Goal: Task Accomplishment & Management: Use online tool/utility

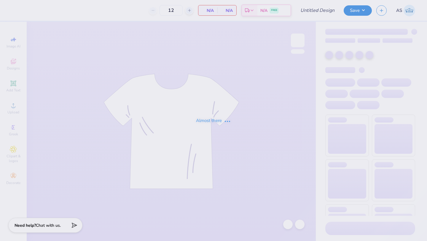
type input "ZTA Family Weekend"
type input "40"
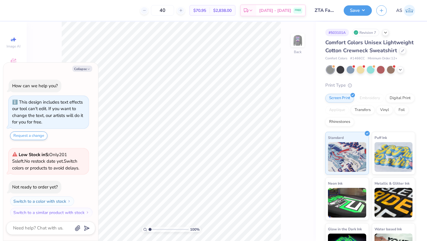
scroll to position [3, 0]
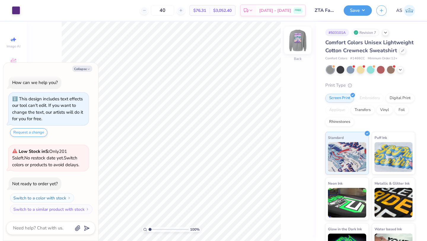
click at [300, 42] on img at bounding box center [298, 40] width 24 height 24
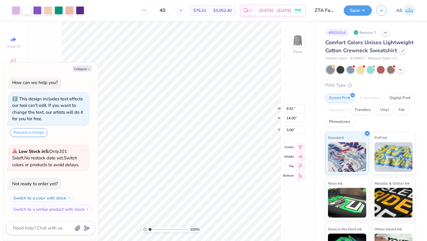
type textarea "x"
type input "3.28"
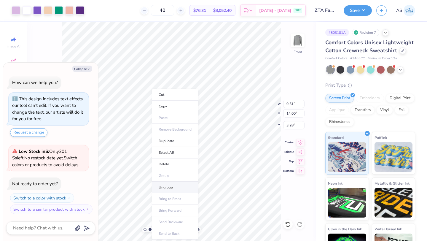
click at [171, 185] on li "Ungroup" at bounding box center [175, 187] width 47 height 12
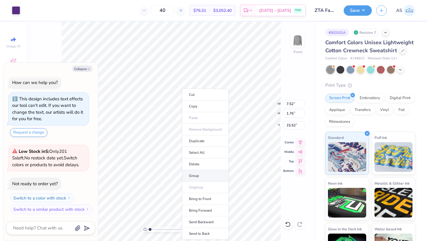
click at [198, 174] on li "Group" at bounding box center [205, 176] width 47 height 12
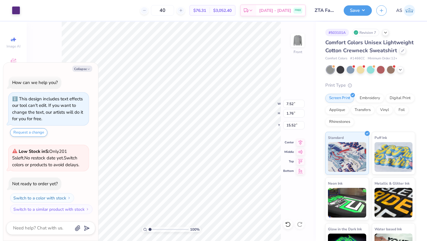
type textarea "x"
type input "15.97"
type textarea "x"
type input "15.52"
type textarea "x"
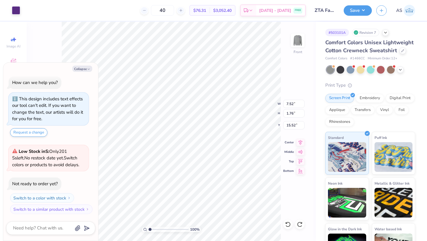
type input "16.90"
type textarea "x"
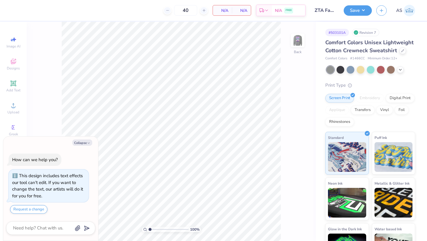
scroll to position [3, 0]
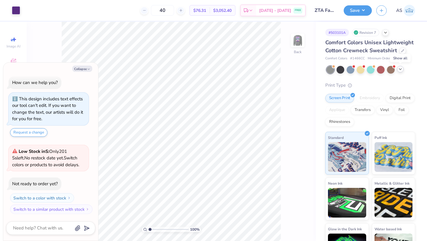
click at [398, 70] on icon at bounding box center [400, 69] width 5 height 5
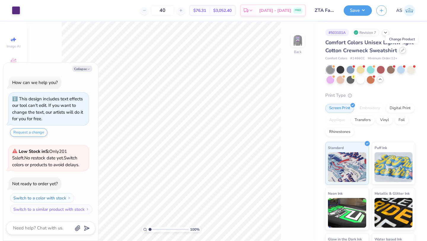
click at [402, 51] on icon at bounding box center [402, 50] width 3 height 3
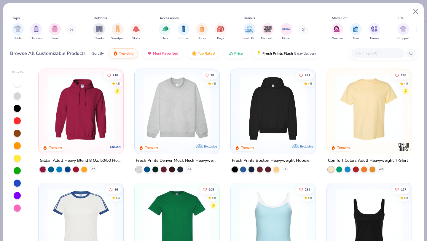
type textarea "x"
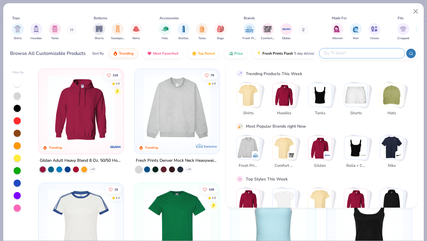
click at [372, 55] on input "text" at bounding box center [362, 53] width 78 height 7
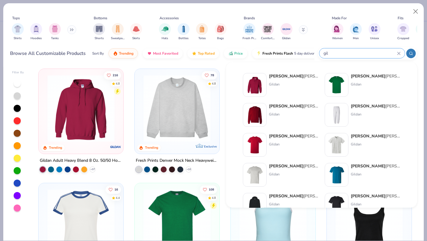
type input "gild"
type textarea "x"
type input "gildan"
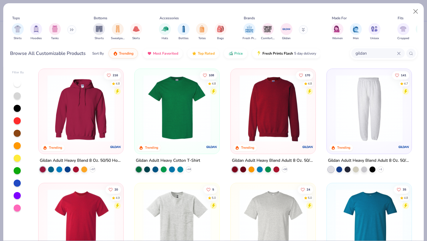
click at [275, 102] on img at bounding box center [272, 108] width 73 height 67
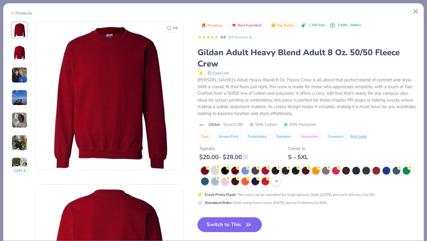
click at [217, 172] on div at bounding box center [215, 170] width 8 height 8
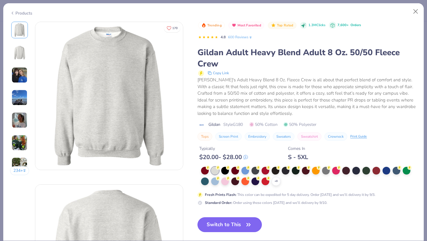
click at [226, 226] on button "Switch to This" at bounding box center [229, 224] width 64 height 15
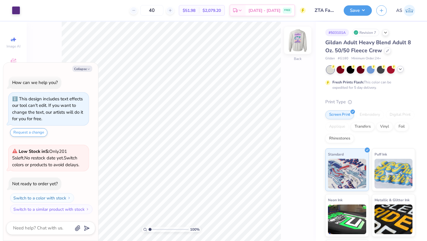
click at [299, 44] on img at bounding box center [298, 40] width 24 height 24
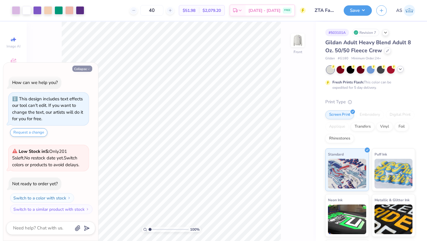
click at [84, 68] on button "Collapse" at bounding box center [82, 68] width 20 height 6
type textarea "x"
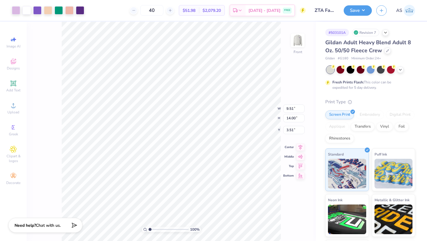
type input "3.85"
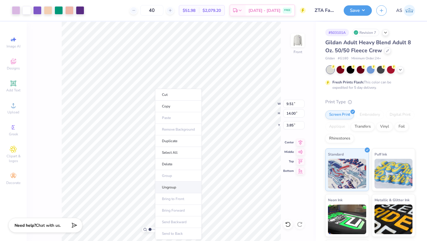
click at [169, 185] on li "Ungroup" at bounding box center [178, 187] width 47 height 12
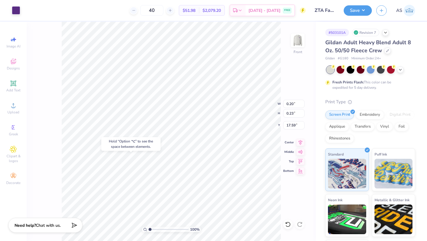
type input "17.59"
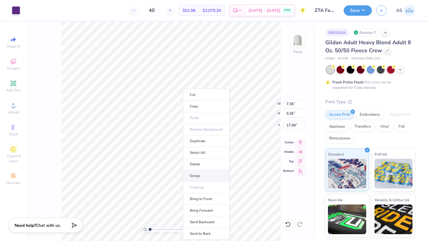
click at [194, 175] on li "Group" at bounding box center [206, 176] width 47 height 12
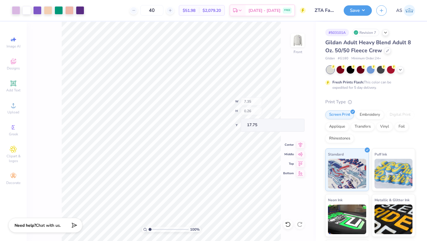
type input "17.75"
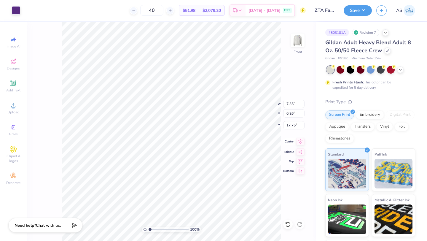
click at [298, 142] on icon at bounding box center [300, 141] width 8 height 7
type input "1.44"
type input "1.11"
type input "12.95"
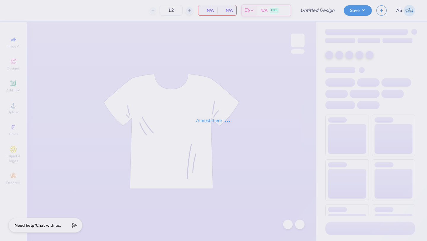
type input "ZTA Family Weekend"
type input "40"
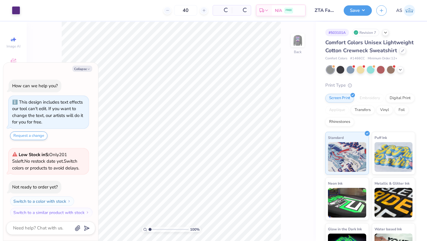
scroll to position [3, 0]
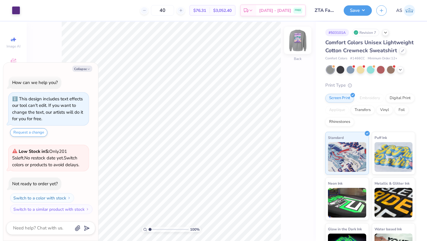
click at [298, 41] on img at bounding box center [298, 40] width 24 height 24
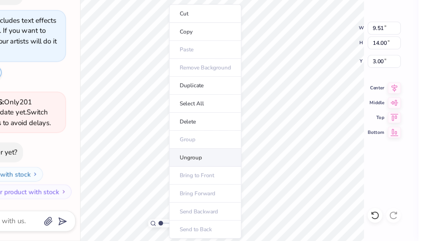
scroll to position [0, 0]
click at [174, 188] on li "Ungroup" at bounding box center [178, 187] width 47 height 12
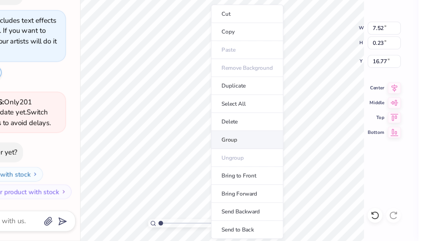
click at [199, 177] on li "Group" at bounding box center [205, 176] width 47 height 12
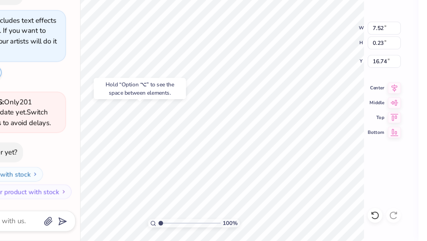
type textarea "x"
type input "16.74"
type textarea "x"
type input "16.87"
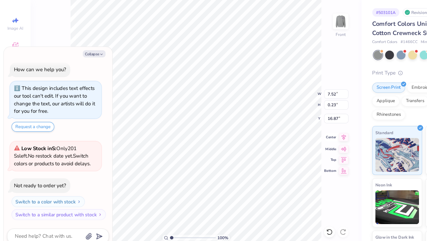
click at [301, 142] on icon at bounding box center [300, 141] width 4 height 5
type textarea "x"
type input "2.98"
type input "2.54"
type input "12.38"
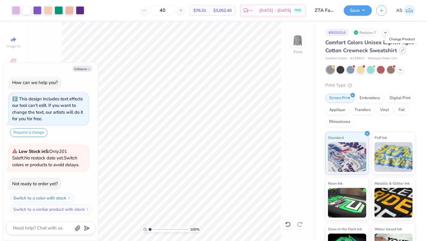
click at [402, 51] on icon at bounding box center [402, 50] width 3 height 3
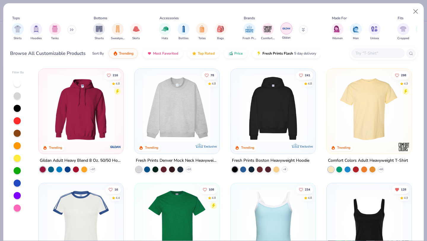
click at [286, 30] on img "filter for Gildan" at bounding box center [286, 28] width 9 height 9
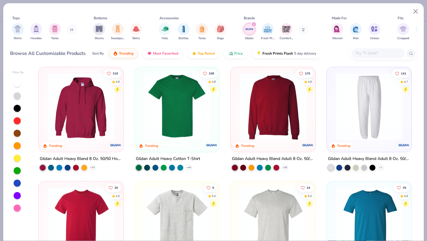
scroll to position [2, 0]
click at [262, 112] on img at bounding box center [272, 106] width 73 height 67
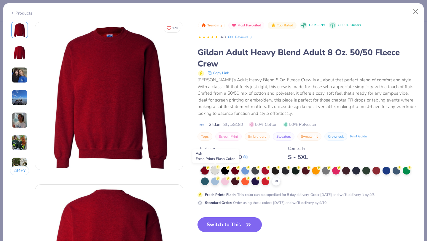
click at [215, 169] on div at bounding box center [215, 170] width 8 height 8
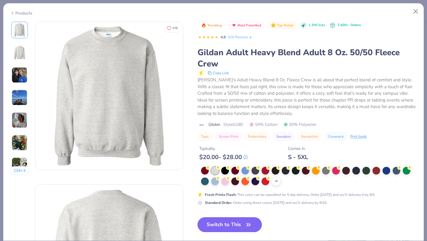
click at [228, 223] on button "Switch to This" at bounding box center [229, 224] width 64 height 15
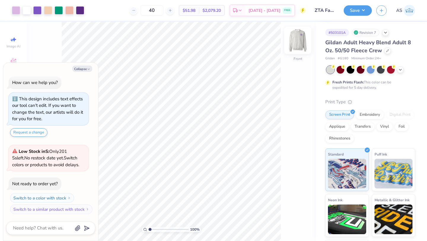
click at [302, 42] on img at bounding box center [298, 40] width 24 height 24
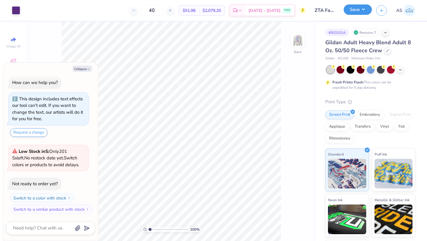
click at [358, 12] on button "Save" at bounding box center [357, 9] width 28 height 10
type textarea "x"
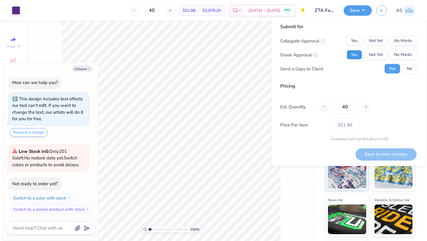
click at [350, 54] on button "Yes" at bounding box center [353, 54] width 15 height 9
click at [352, 41] on button "Yes" at bounding box center [353, 40] width 15 height 9
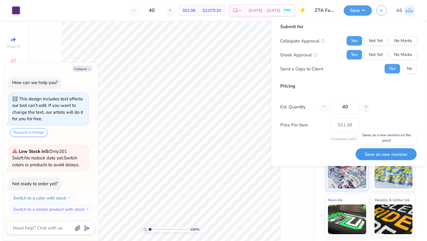
click at [376, 154] on button "Save as new revision" at bounding box center [385, 154] width 61 height 12
type input "$51.98"
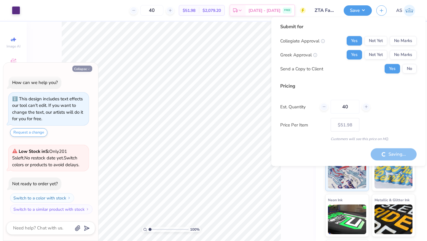
click at [76, 68] on button "Collapse" at bounding box center [82, 68] width 20 height 6
type textarea "x"
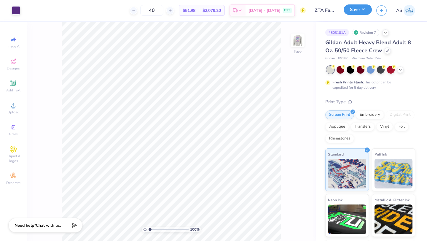
click at [355, 9] on button "Save" at bounding box center [357, 9] width 28 height 10
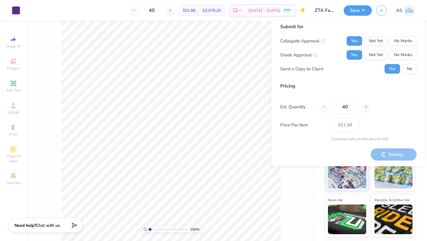
click at [388, 155] on div "Saving..." at bounding box center [393, 154] width 46 height 12
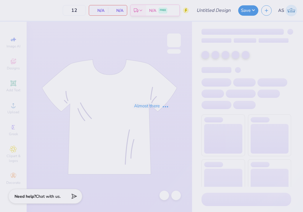
type input "ZTA Family Weekend"
type input "40"
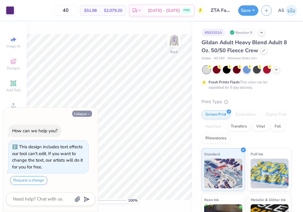
click at [79, 113] on button "Collapse" at bounding box center [82, 114] width 20 height 6
type textarea "x"
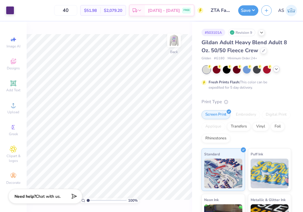
click at [276, 69] on icon at bounding box center [276, 69] width 5 height 5
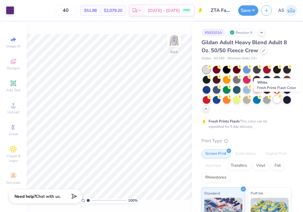
click at [278, 101] on div at bounding box center [277, 99] width 8 height 8
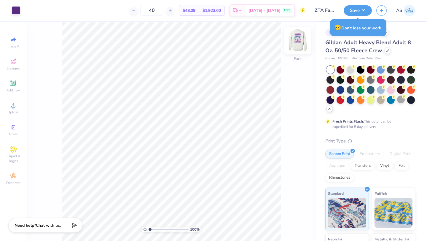
click at [302, 43] on img at bounding box center [298, 40] width 24 height 24
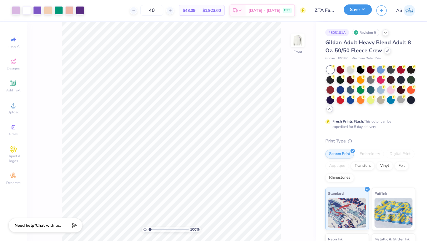
click at [303, 10] on button "Save" at bounding box center [357, 9] width 28 height 10
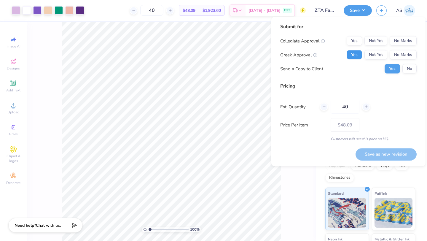
click at [303, 52] on button "Yes" at bounding box center [353, 54] width 15 height 9
click at [303, 39] on button "Yes" at bounding box center [353, 40] width 15 height 9
click at [303, 153] on button "Save as new revision" at bounding box center [385, 154] width 61 height 12
type input "$48.09"
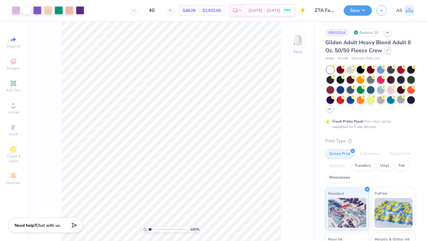
click at [303, 51] on icon at bounding box center [387, 50] width 3 height 3
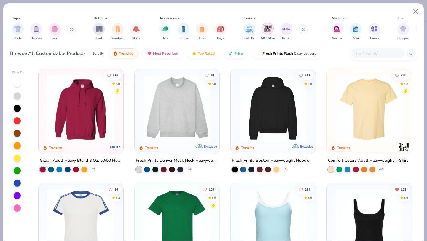
click at [265, 29] on img "filter for Comfort Colors" at bounding box center [267, 28] width 9 height 9
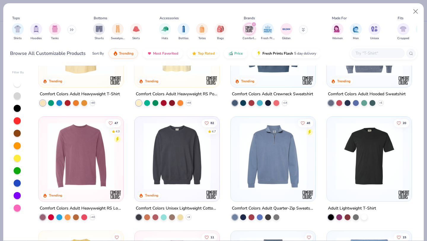
scroll to position [70, 0]
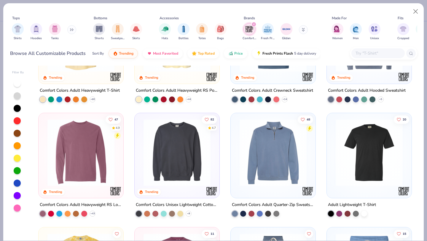
click at [167, 178] on img at bounding box center [176, 152] width 73 height 67
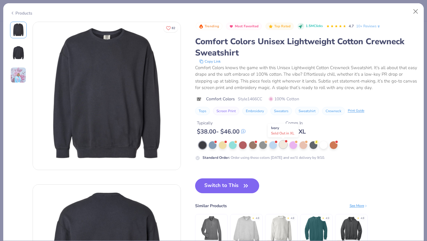
click at [283, 145] on div at bounding box center [283, 144] width 8 height 8
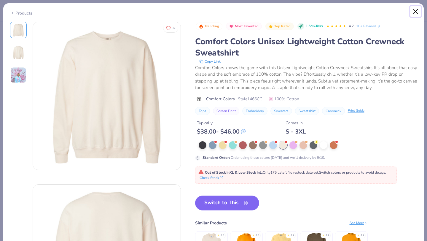
click at [303, 10] on button "Close" at bounding box center [415, 11] width 11 height 11
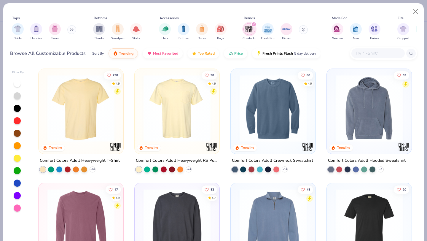
click at [276, 119] on img at bounding box center [272, 108] width 73 height 67
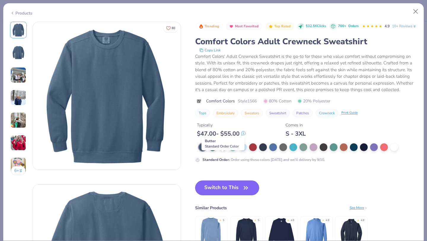
click at [221, 150] on div at bounding box center [223, 146] width 8 height 8
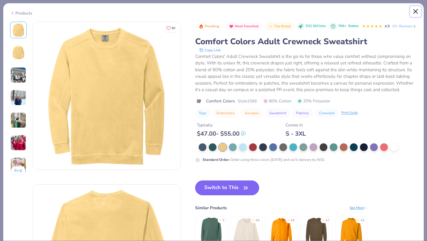
click at [303, 10] on button "Close" at bounding box center [415, 11] width 11 height 11
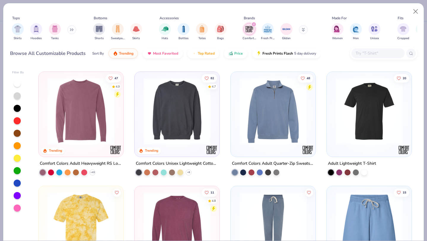
scroll to position [111, 0]
click at [188, 116] on img at bounding box center [176, 110] width 73 height 67
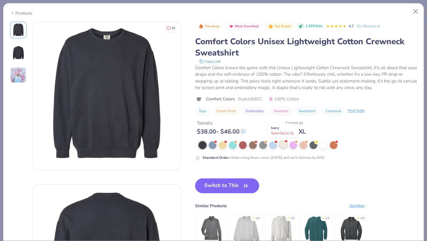
click at [282, 146] on div at bounding box center [283, 144] width 8 height 8
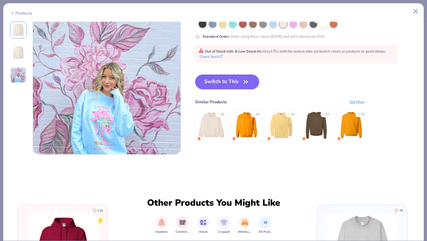
scroll to position [307, 0]
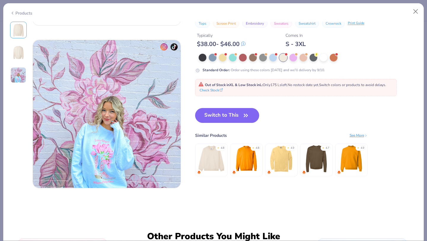
click at [213, 153] on img at bounding box center [211, 158] width 28 height 28
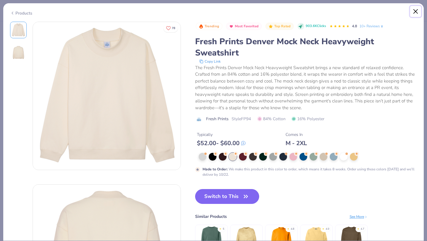
click at [303, 10] on button "Close" at bounding box center [415, 11] width 11 height 11
